Goal: Navigation & Orientation: Find specific page/section

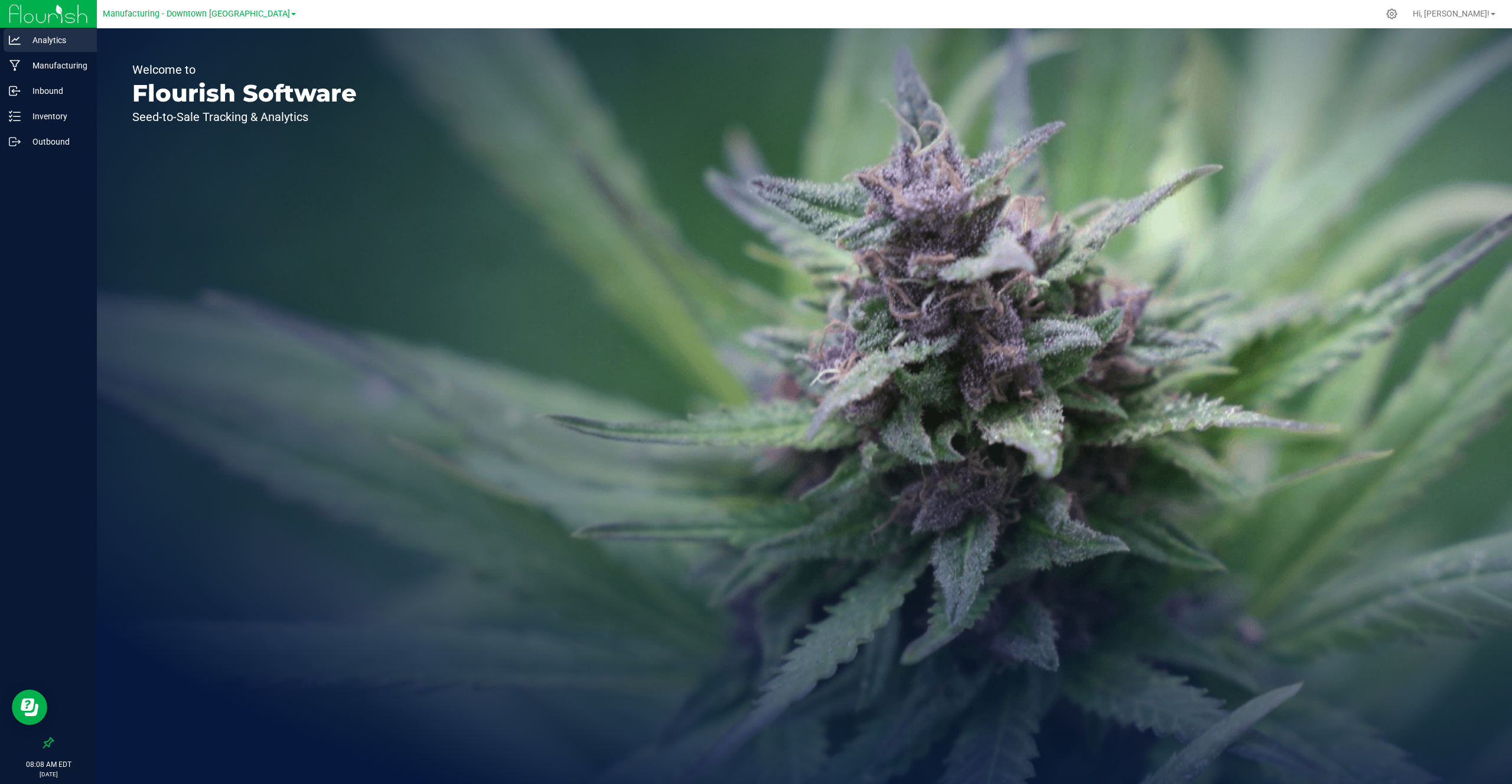
click at [65, 35] on p "Analytics" at bounding box center [56, 40] width 71 height 14
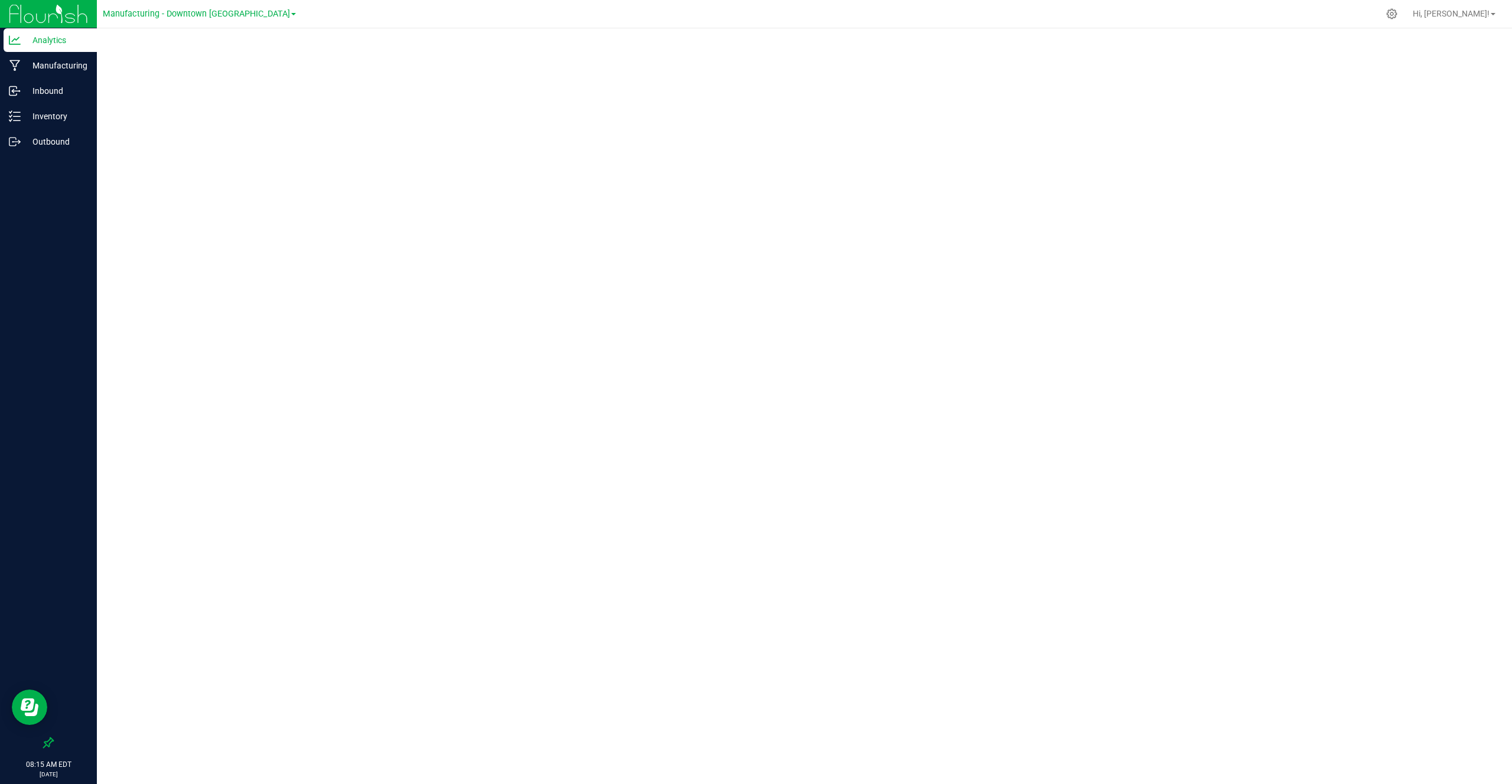
click at [203, 5] on div "Manufacturing - Downtown LA" at bounding box center [200, 14] width 193 height 18
click at [202, 12] on span "Manufacturing - Downtown LA" at bounding box center [196, 15] width 187 height 11
click at [163, 92] on link "Retail - Flagship Store" at bounding box center [200, 88] width 193 height 16
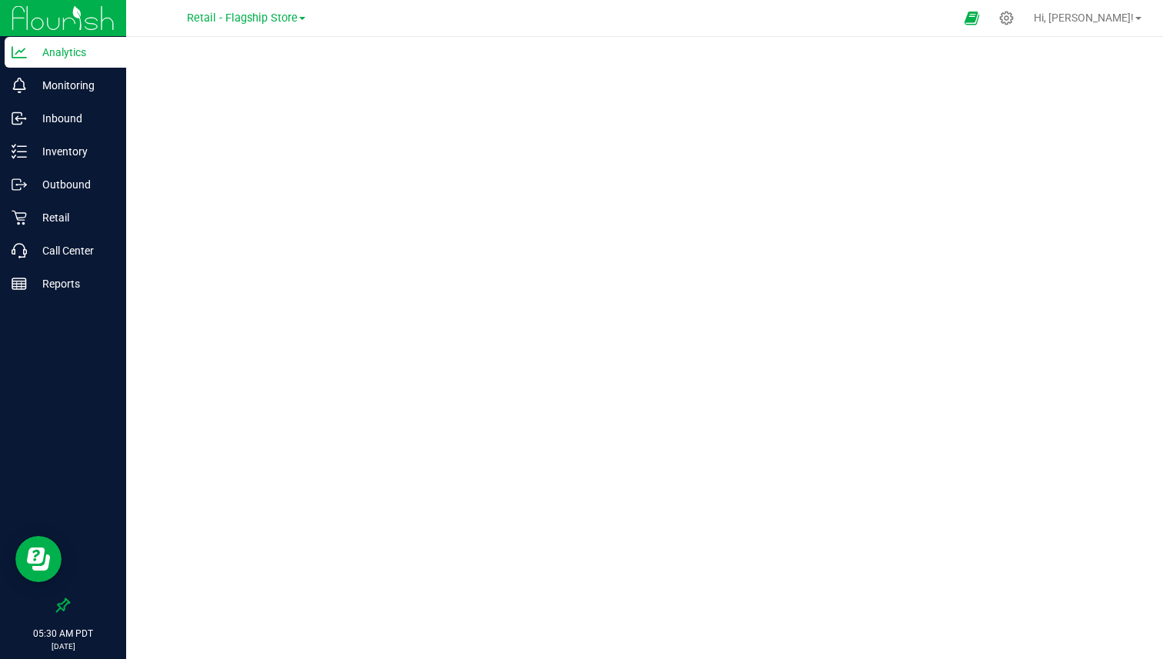
click at [102, 493] on div at bounding box center [63, 446] width 126 height 289
